Goal: Task Accomplishment & Management: Use online tool/utility

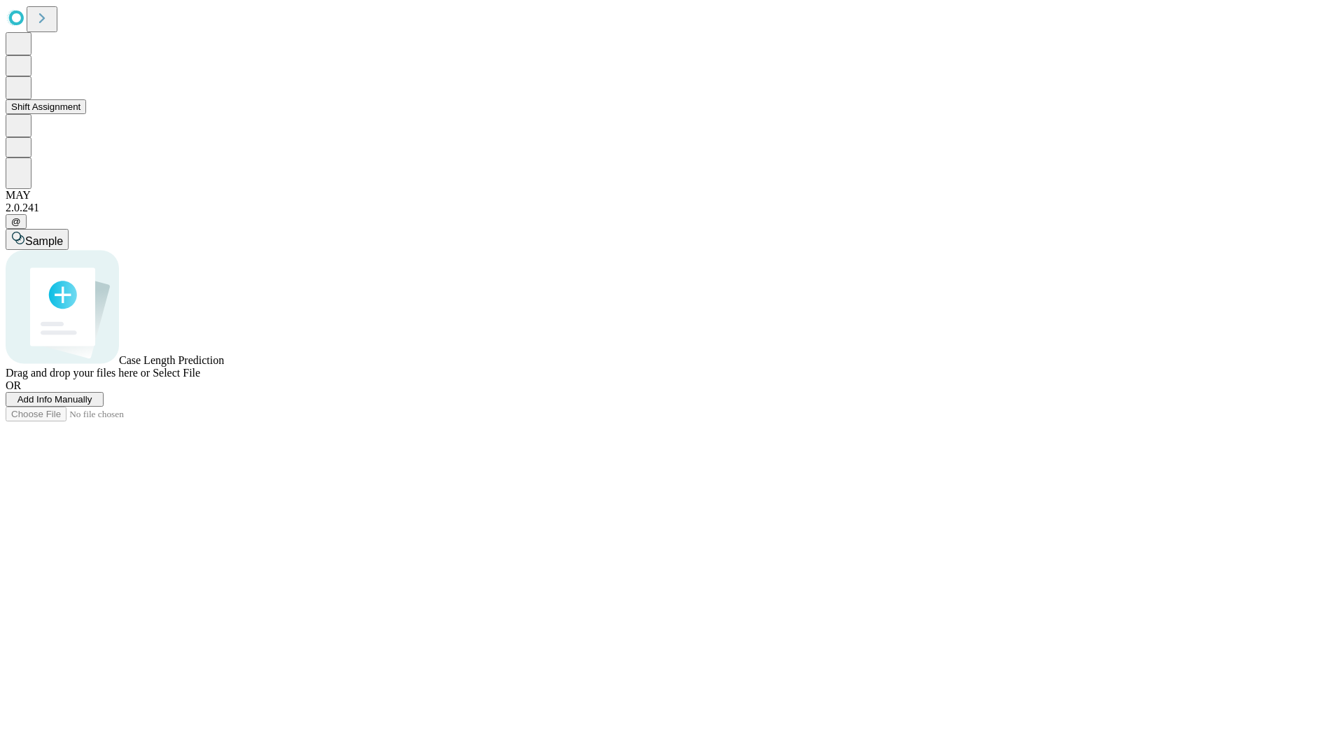
click at [86, 114] on button "Shift Assignment" at bounding box center [46, 106] width 81 height 15
